Goal: Information Seeking & Learning: Learn about a topic

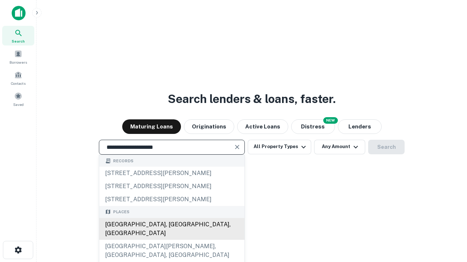
click at [171, 240] on div "[GEOGRAPHIC_DATA], [GEOGRAPHIC_DATA], [GEOGRAPHIC_DATA]" at bounding box center [171, 229] width 145 height 22
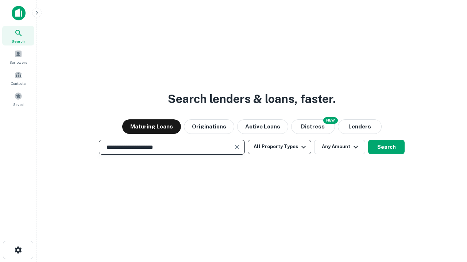
type input "**********"
click at [279, 147] on button "All Property Types" at bounding box center [279, 147] width 63 height 15
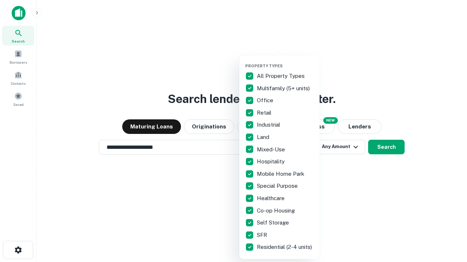
click at [285, 61] on button "button" at bounding box center [285, 61] width 80 height 0
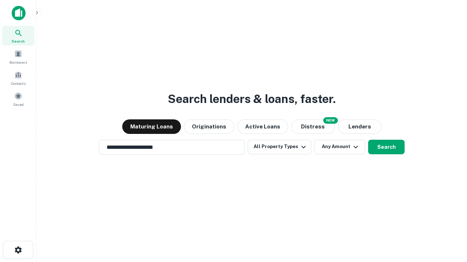
scroll to position [11, 0]
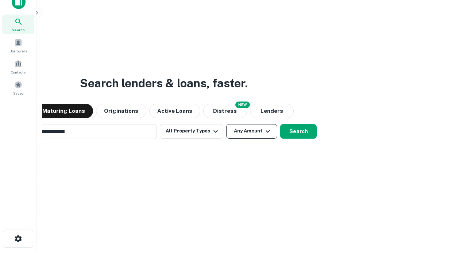
click at [226, 124] on button "Any Amount" at bounding box center [251, 131] width 51 height 15
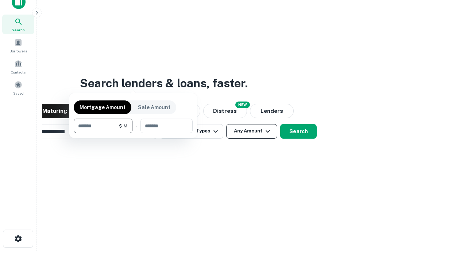
scroll to position [12, 0]
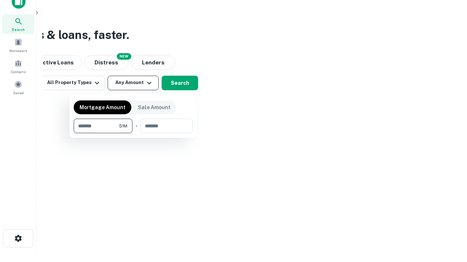
type input "*******"
click at [133, 133] on button "button" at bounding box center [133, 133] width 119 height 0
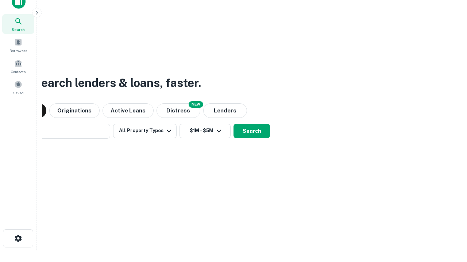
scroll to position [11, 0]
click at [233, 124] on button "Search" at bounding box center [251, 131] width 36 height 15
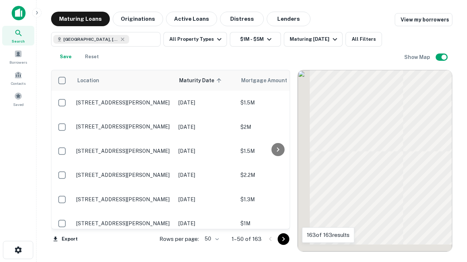
click at [210, 239] on body "Search Borrowers Contacts Saved Maturing Loans Originations Active Loans Distre…" at bounding box center [233, 131] width 467 height 262
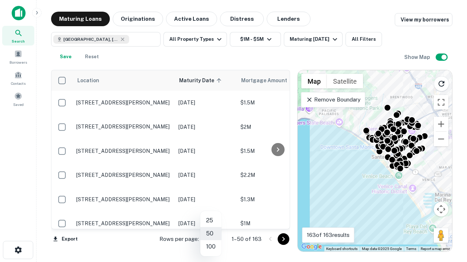
click at [211, 221] on li "25" at bounding box center [210, 220] width 21 height 13
click at [283, 239] on icon "Go to next page" at bounding box center [283, 239] width 9 height 9
